Goal: Find specific page/section: Find specific page/section

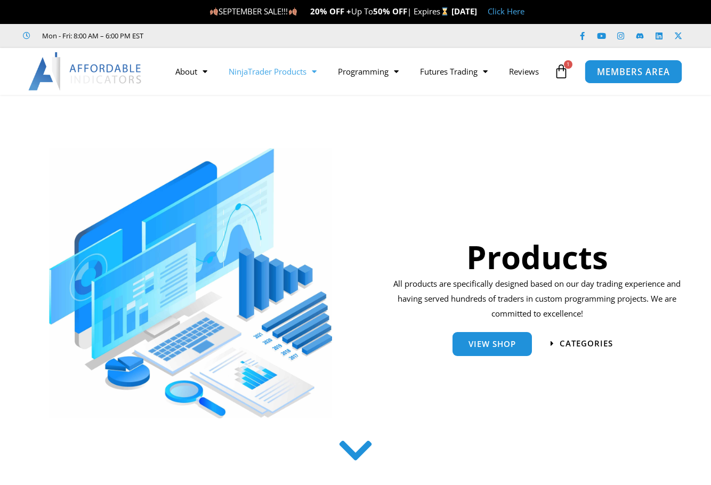
click at [611, 74] on span "MEMBERS AREA" at bounding box center [633, 71] width 73 height 9
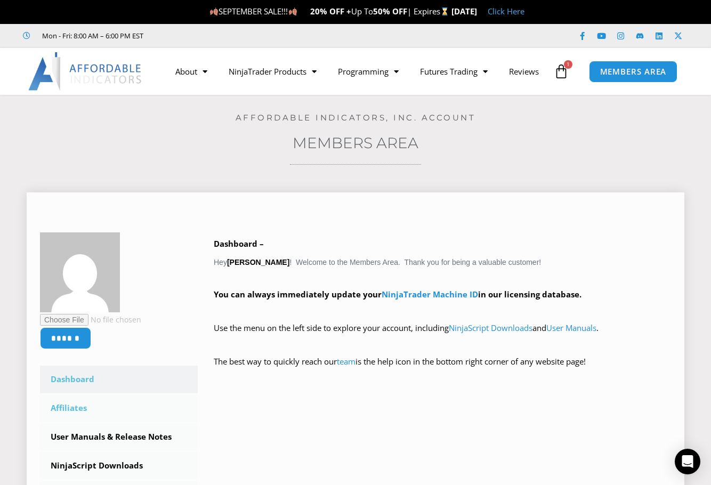
click at [73, 412] on link "Affiliates" at bounding box center [119, 408] width 158 height 28
